Goal: Find specific page/section: Find specific page/section

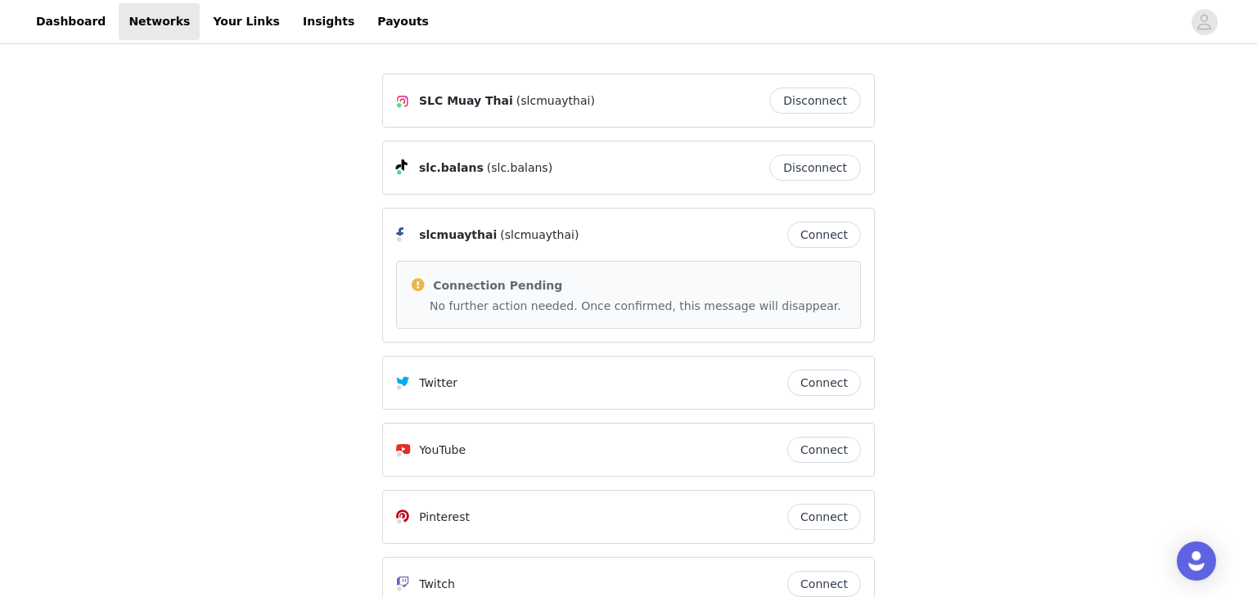
click at [1041, 354] on div "SLC Muay Thai (slcmuaythai) Disconnect slc.balans (slc.balans) Disconnect slcmu…" at bounding box center [628, 373] width 1257 height 653
click at [293, 17] on link "Insights" at bounding box center [328, 21] width 71 height 37
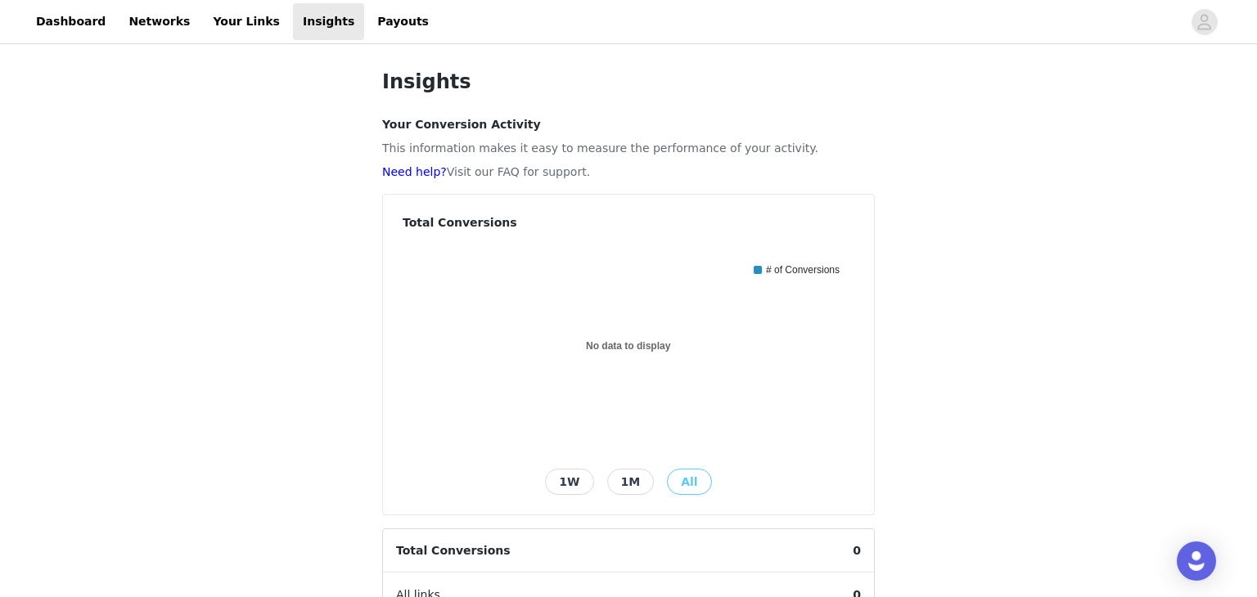
click at [973, 214] on div "Insights Your Conversion Activity This information makes it easy to measure the…" at bounding box center [628, 538] width 1257 height 983
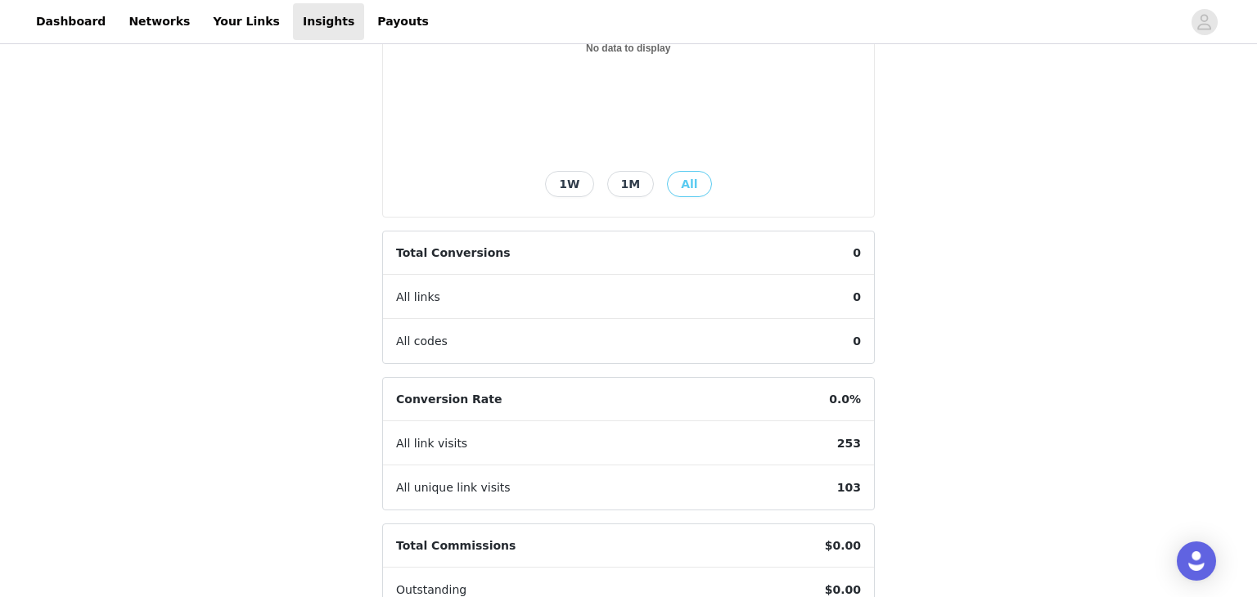
scroll to position [432, 0]
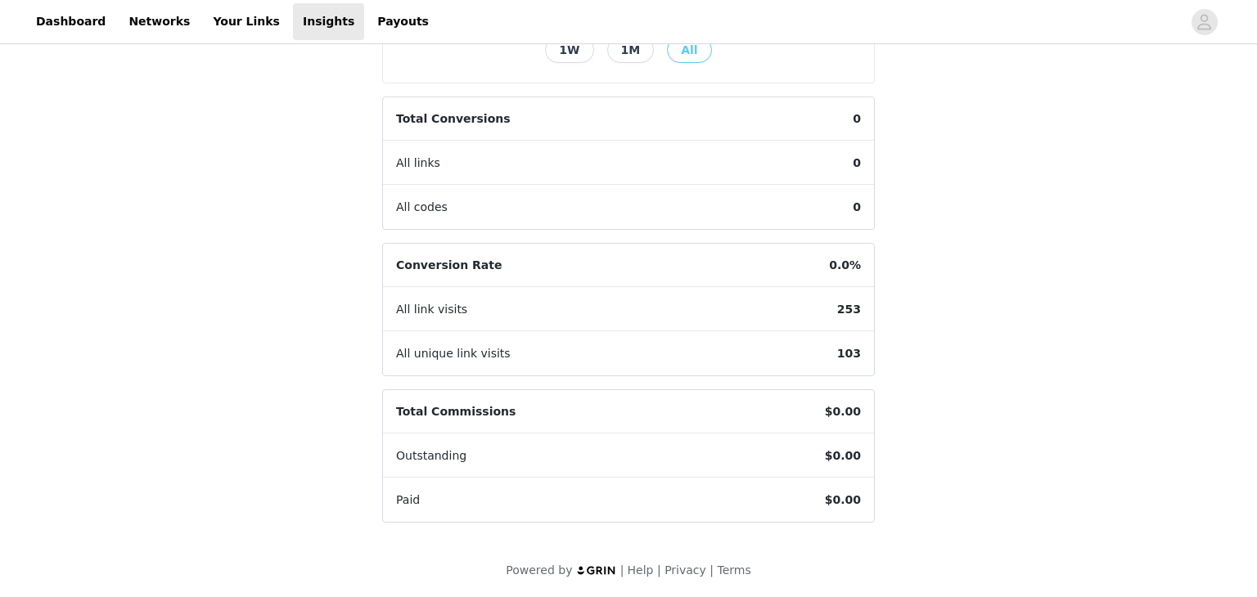
scroll to position [432, 0]
